Goal: Find specific page/section: Find specific page/section

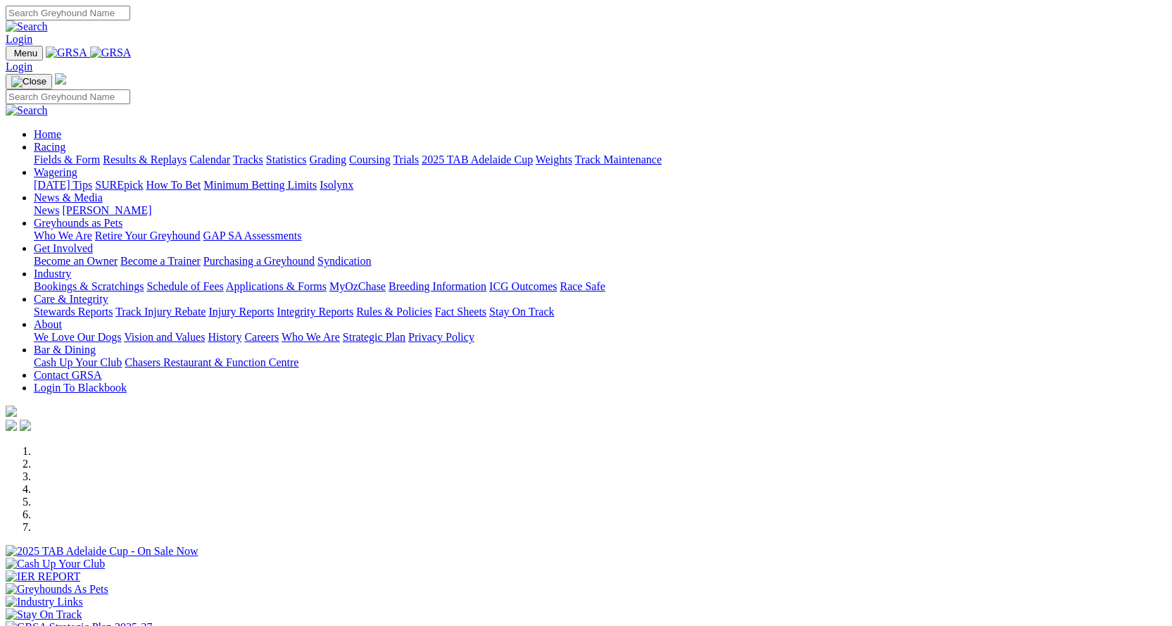
click at [391, 153] on link "Coursing" at bounding box center [370, 159] width 42 height 12
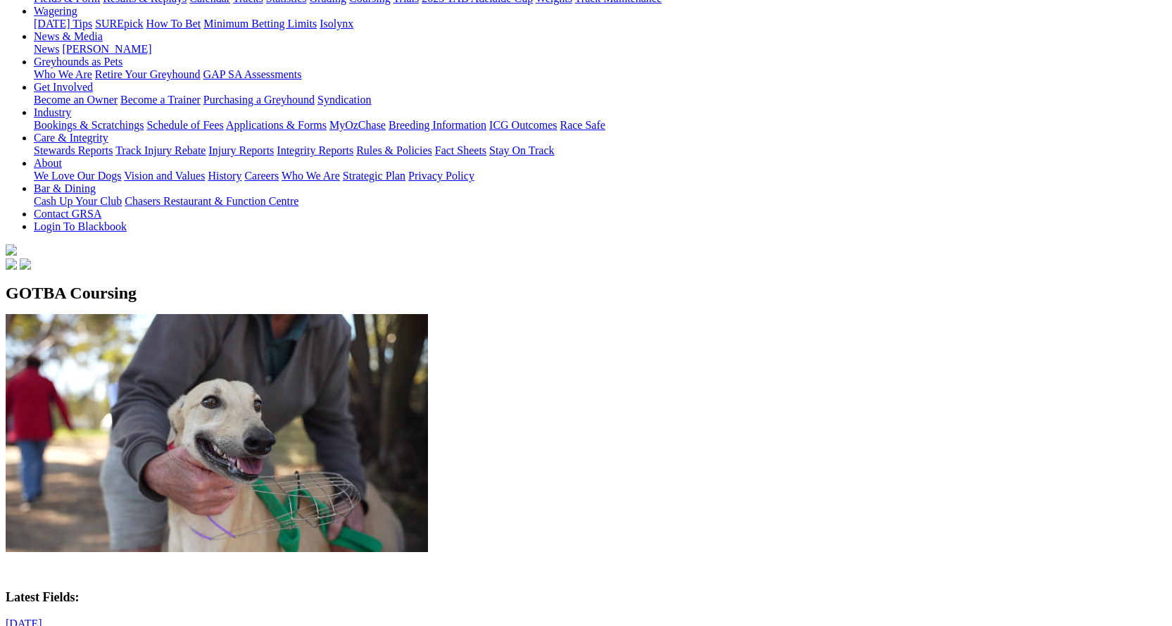
scroll to position [211, 0]
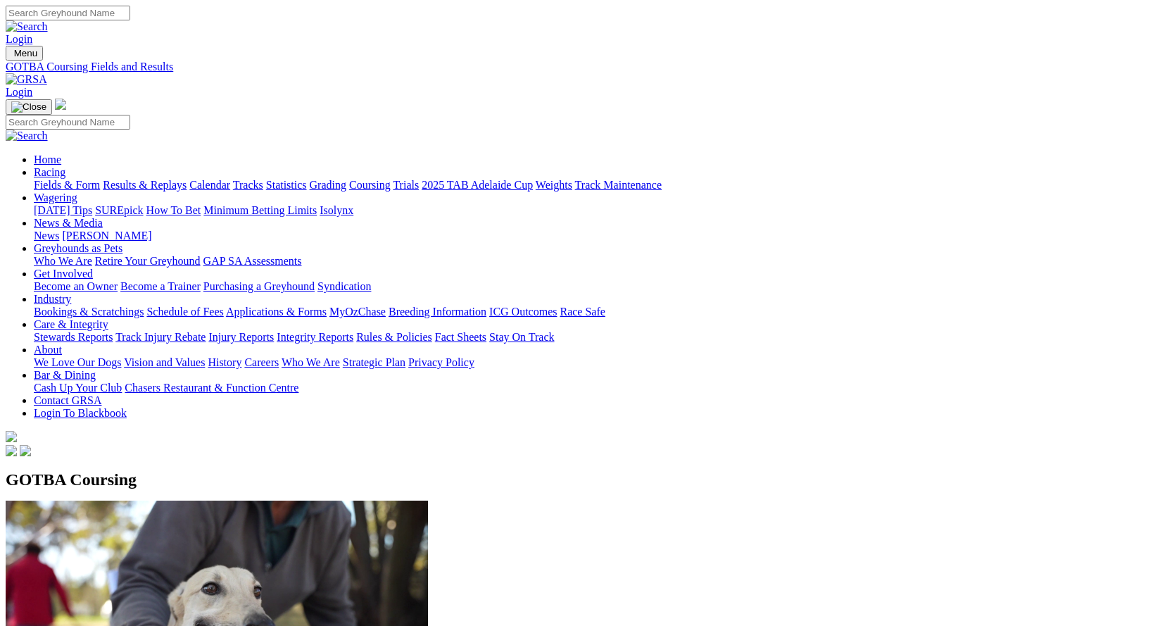
click at [230, 179] on link "Calendar" at bounding box center [209, 185] width 41 height 12
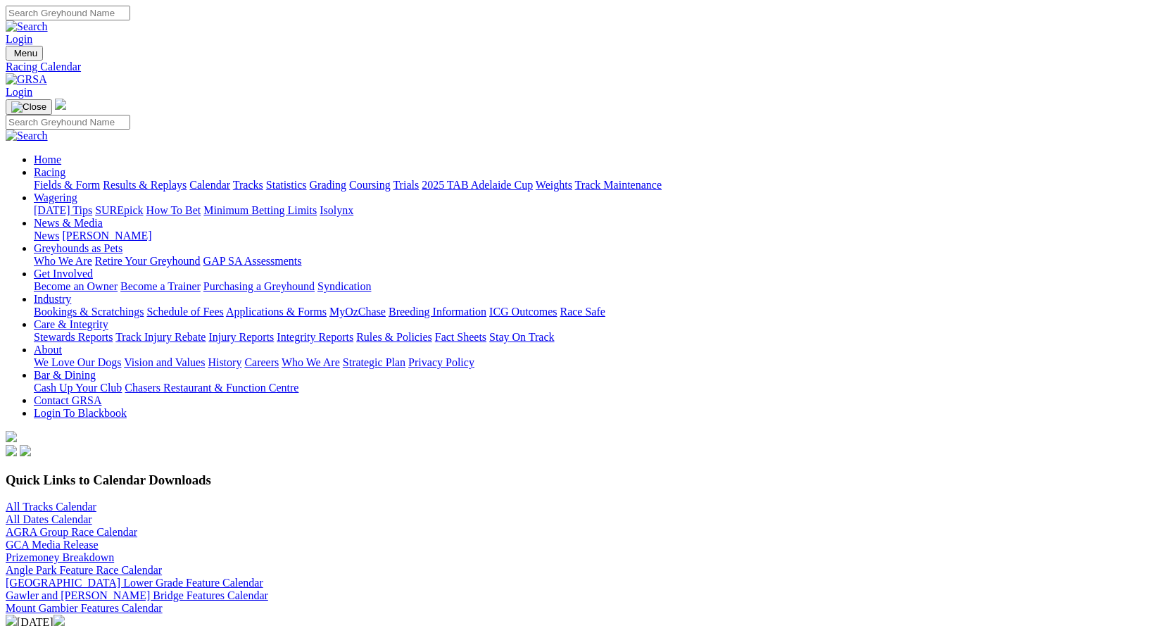
click at [96, 501] on link "All Tracks Calendar" at bounding box center [51, 507] width 91 height 12
